Goal: Task Accomplishment & Management: Use online tool/utility

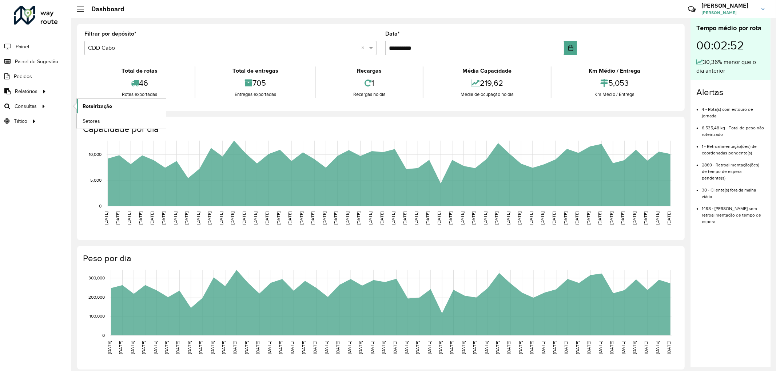
click at [97, 104] on span "Roteirização" at bounding box center [97, 107] width 29 height 8
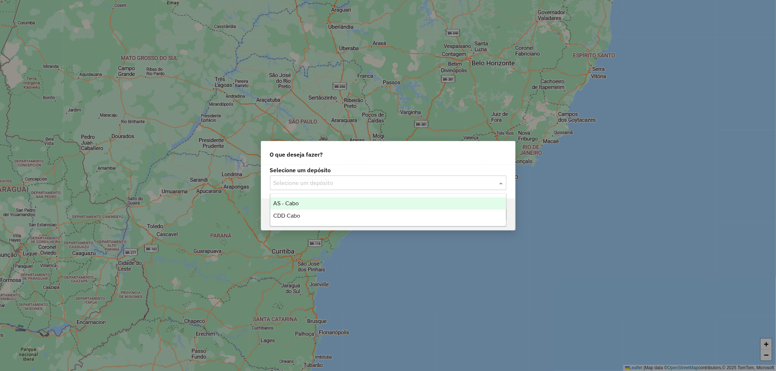
drag, startPoint x: 323, startPoint y: 179, endPoint x: 321, endPoint y: 188, distance: 9.6
click at [323, 179] on input "text" at bounding box center [380, 183] width 215 height 9
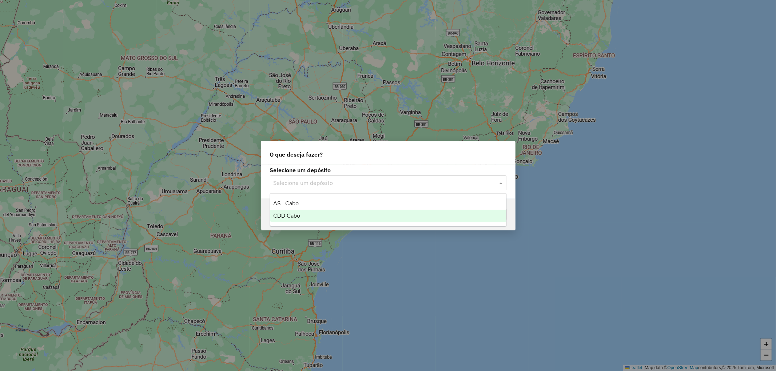
click at [298, 215] on span "CDD Cabo" at bounding box center [286, 216] width 27 height 6
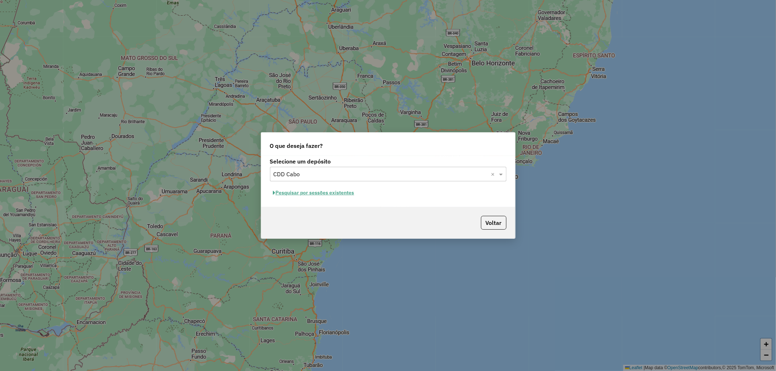
click at [314, 194] on button "Pesquisar por sessões existentes" at bounding box center [314, 192] width 88 height 11
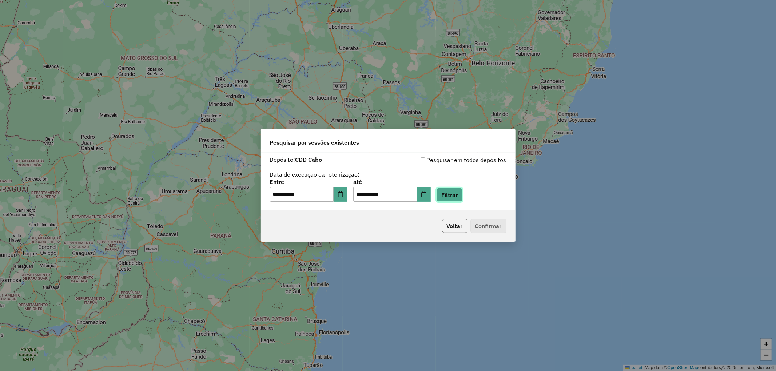
click at [459, 195] on button "Filtrar" at bounding box center [449, 195] width 26 height 14
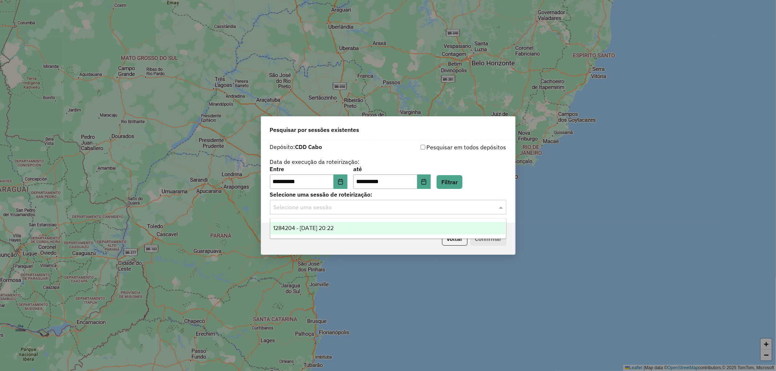
click at [398, 208] on input "text" at bounding box center [380, 207] width 215 height 9
click at [353, 227] on div "1284204 - 27/09/2025 20:22" at bounding box center [388, 228] width 236 height 12
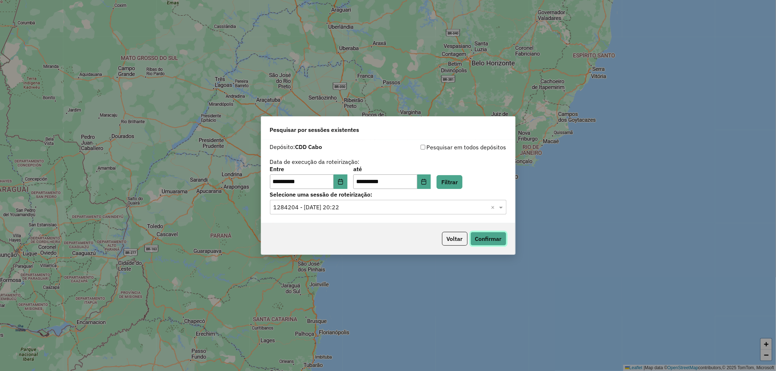
click at [488, 237] on button "Confirmar" at bounding box center [488, 239] width 36 height 14
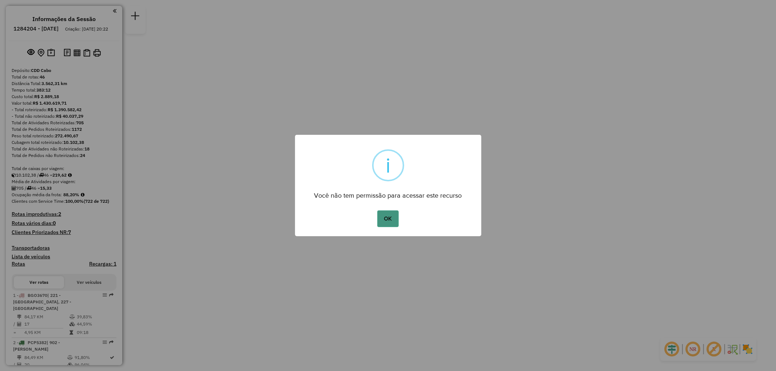
click at [384, 223] on button "OK" at bounding box center [387, 219] width 21 height 17
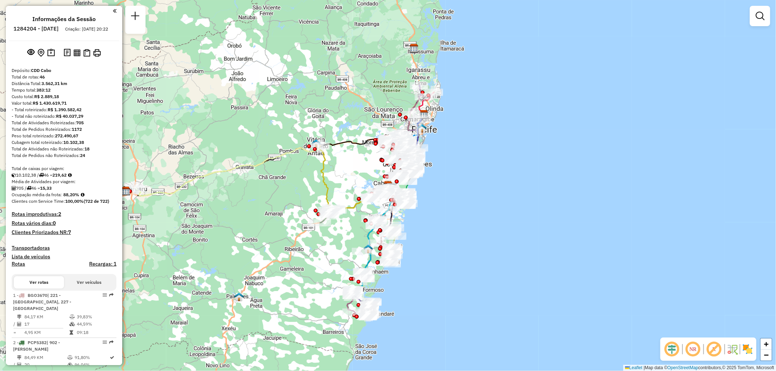
click at [755, 23] on div at bounding box center [759, 16] width 20 height 20
click at [762, 17] on em at bounding box center [759, 16] width 9 height 9
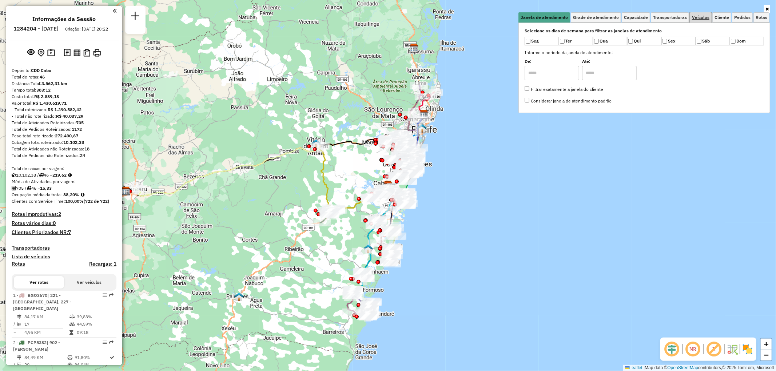
click at [698, 17] on span "Veículos" at bounding box center [700, 17] width 17 height 4
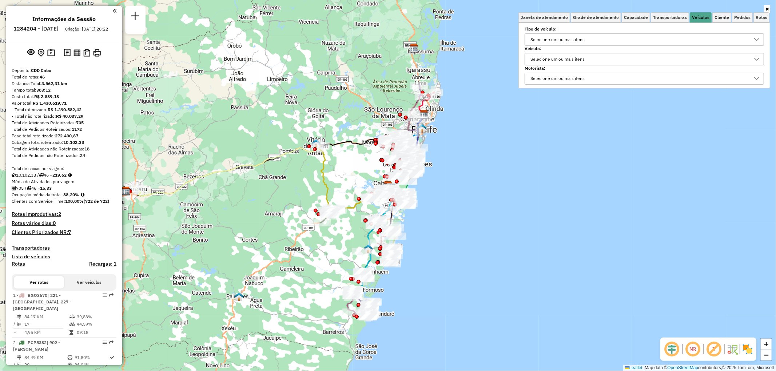
click at [595, 57] on div "Selecione um ou mais itens" at bounding box center [639, 59] width 222 height 12
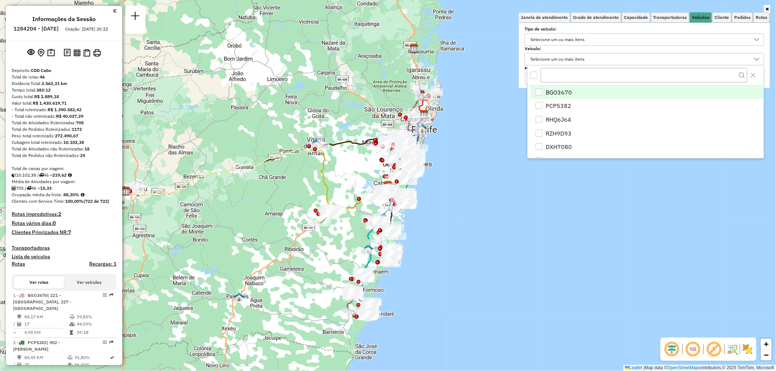
scroll to position [4, 24]
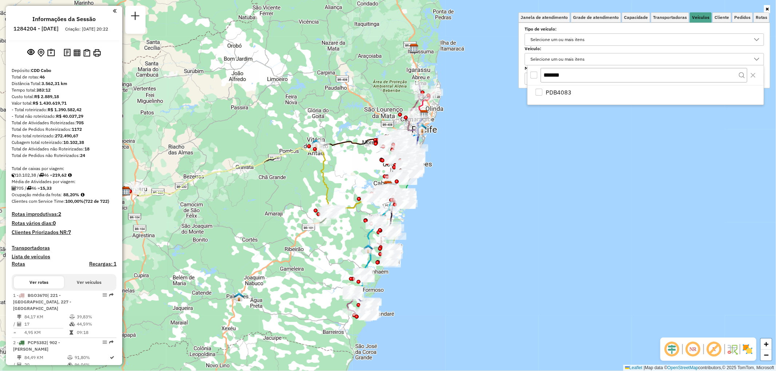
type input "*******"
click at [535, 77] on div "All items unselected" at bounding box center [533, 75] width 7 height 7
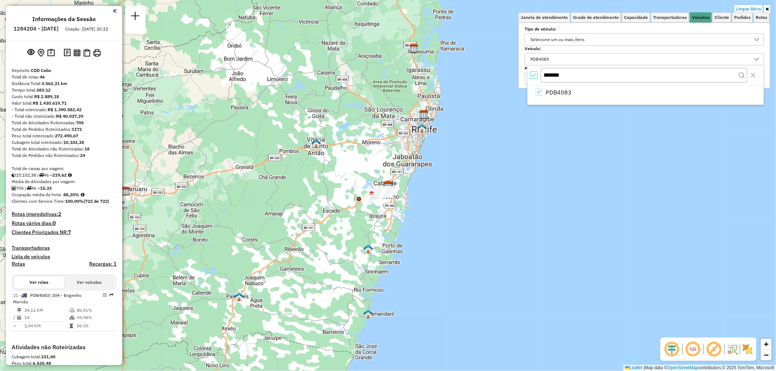
click at [768, 10] on icon at bounding box center [766, 9] width 3 height 4
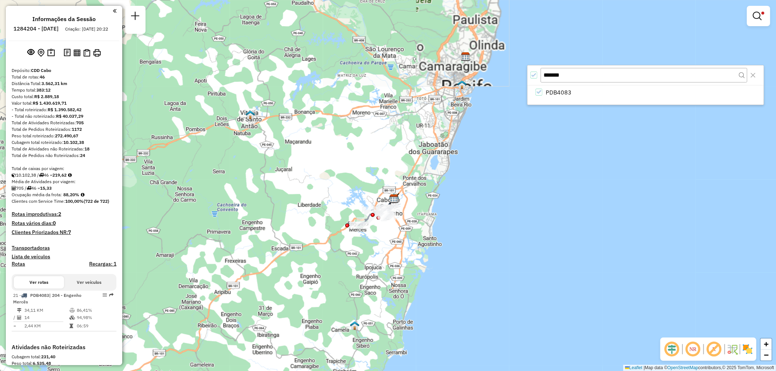
drag, startPoint x: 405, startPoint y: 192, endPoint x: 439, endPoint y: 195, distance: 33.9
click at [439, 195] on div "Limpar filtros Janela de atendimento Grade de atendimento Capacidade Transporta…" at bounding box center [388, 185] width 776 height 371
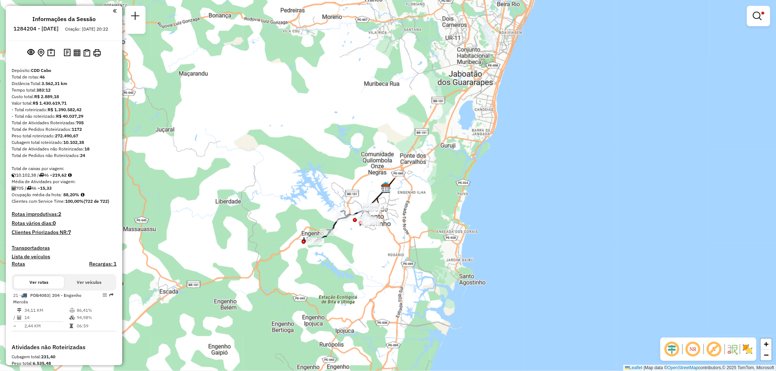
drag, startPoint x: 431, startPoint y: 197, endPoint x: 461, endPoint y: 185, distance: 31.9
click at [461, 185] on div "Limpar filtros Janela de atendimento Grade de atendimento Capacidade Transporta…" at bounding box center [388, 185] width 776 height 371
